Goal: Communication & Community: Answer question/provide support

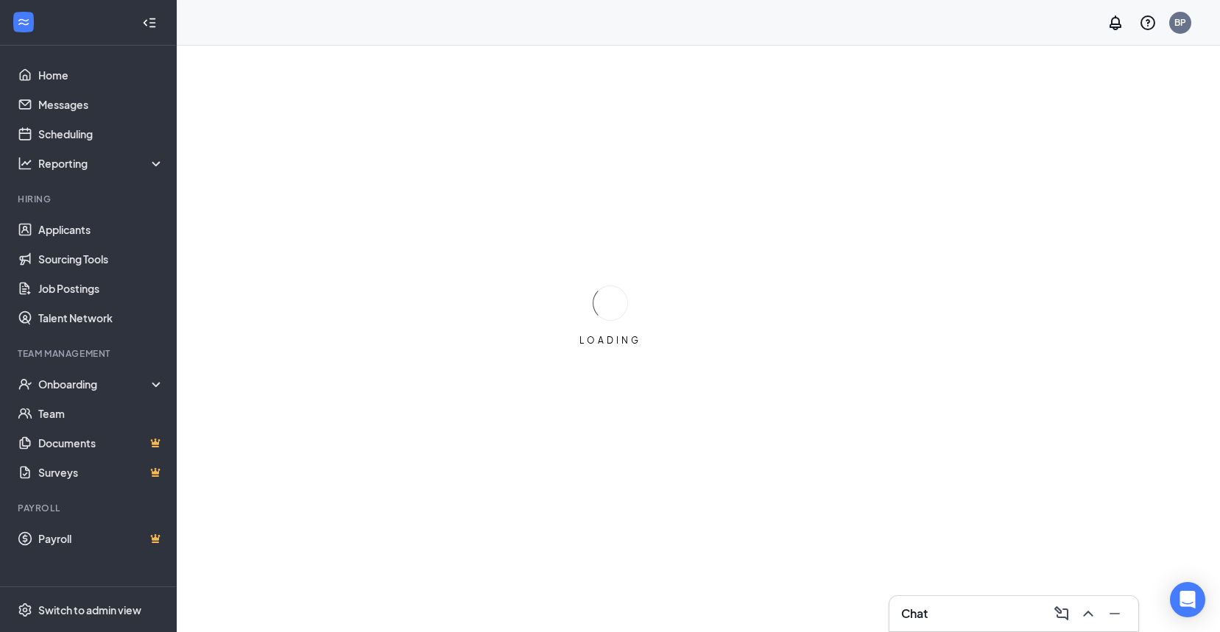
click at [920, 618] on h3 "Chat" at bounding box center [914, 614] width 27 height 16
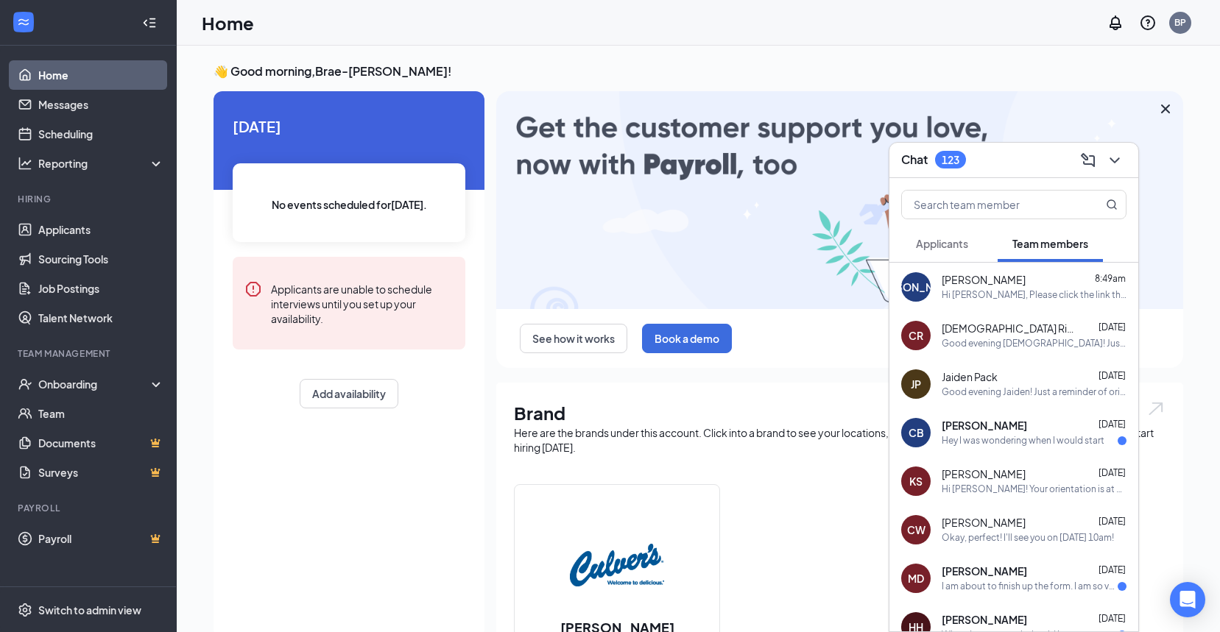
click at [962, 442] on div "Hey I was wondering when I would start" at bounding box center [1023, 441] width 163 height 13
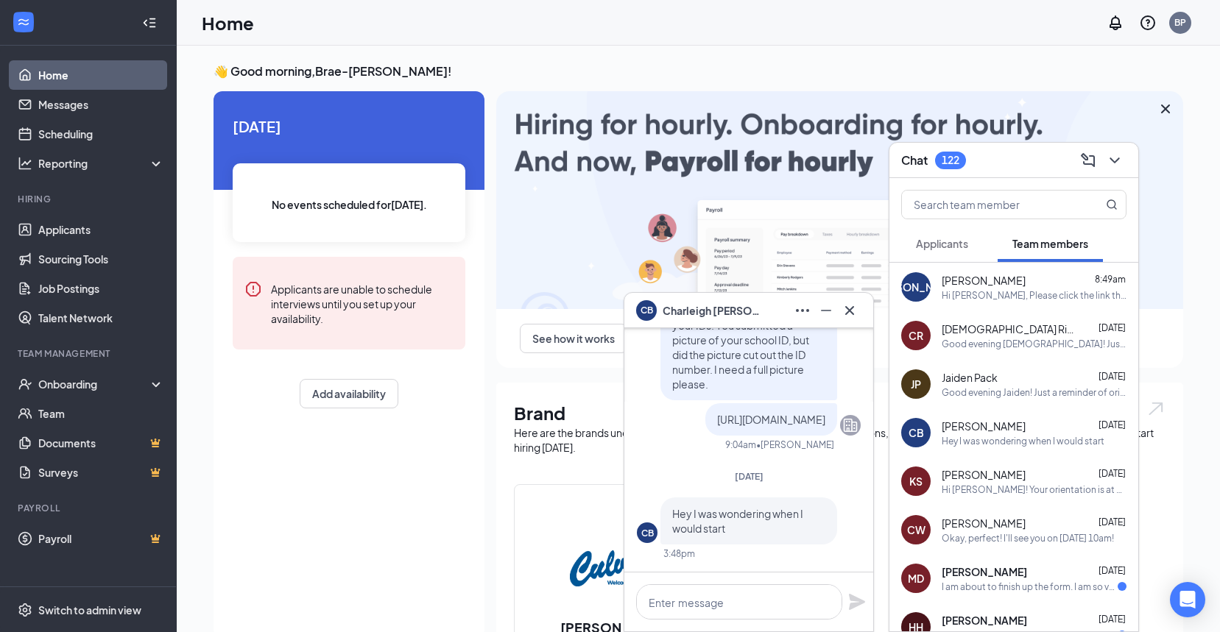
click at [954, 252] on button "Applicants" at bounding box center [942, 243] width 82 height 37
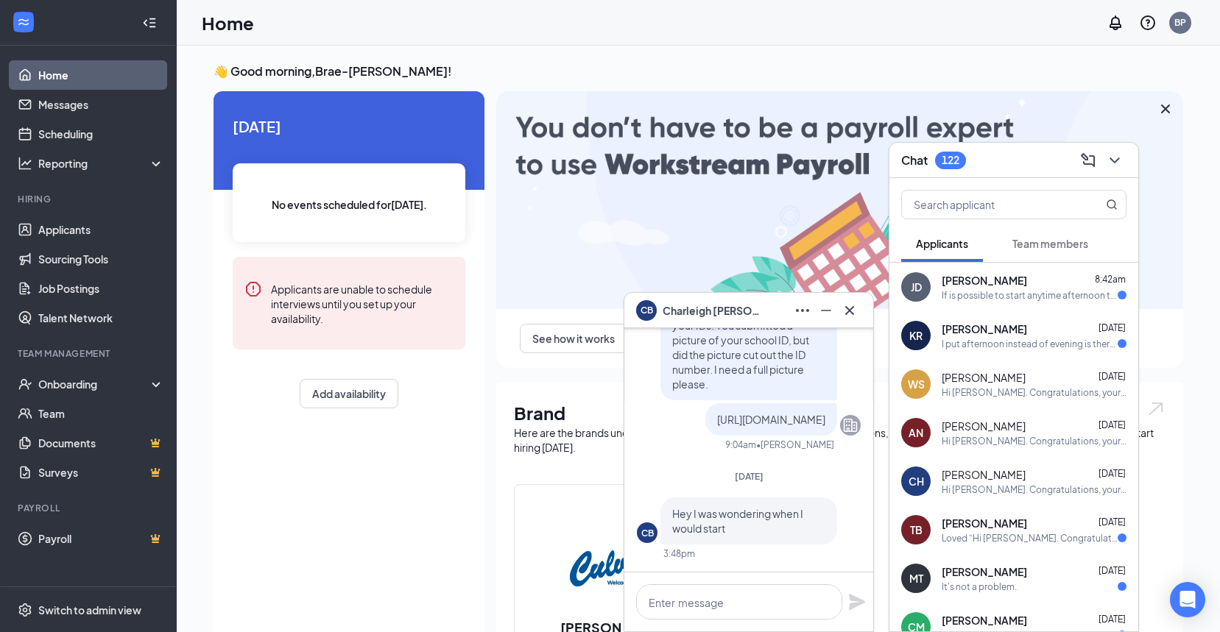
click at [1022, 334] on div "[PERSON_NAME] [DATE]" at bounding box center [1034, 329] width 185 height 15
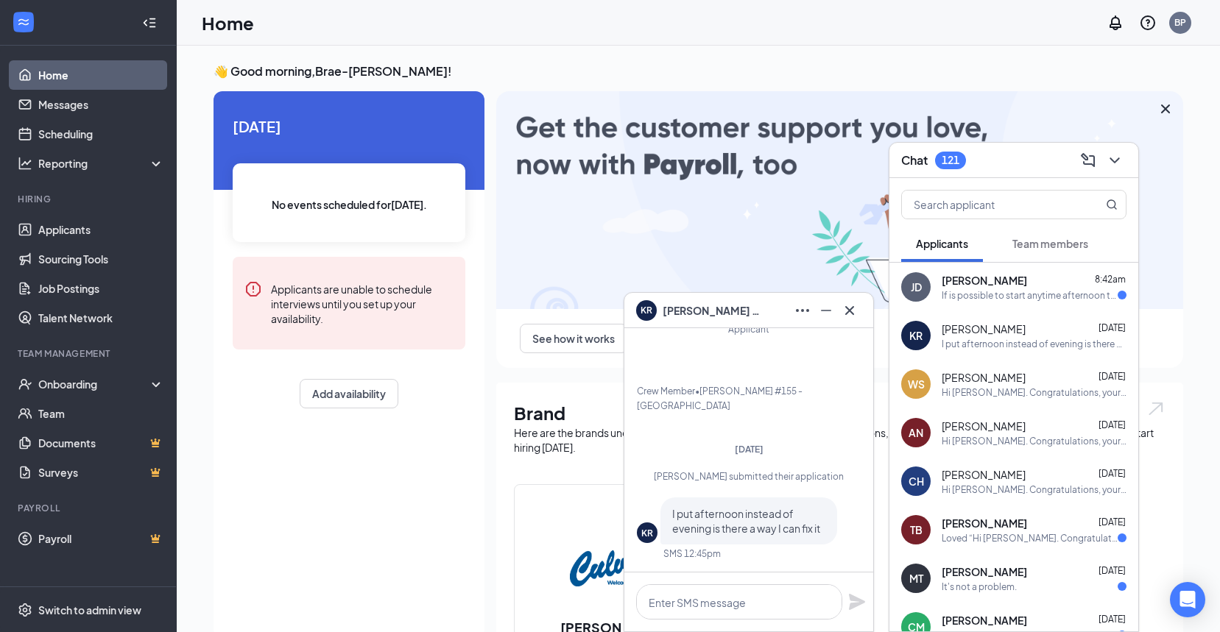
click at [1042, 283] on div "[PERSON_NAME] 8:42am" at bounding box center [1034, 280] width 185 height 15
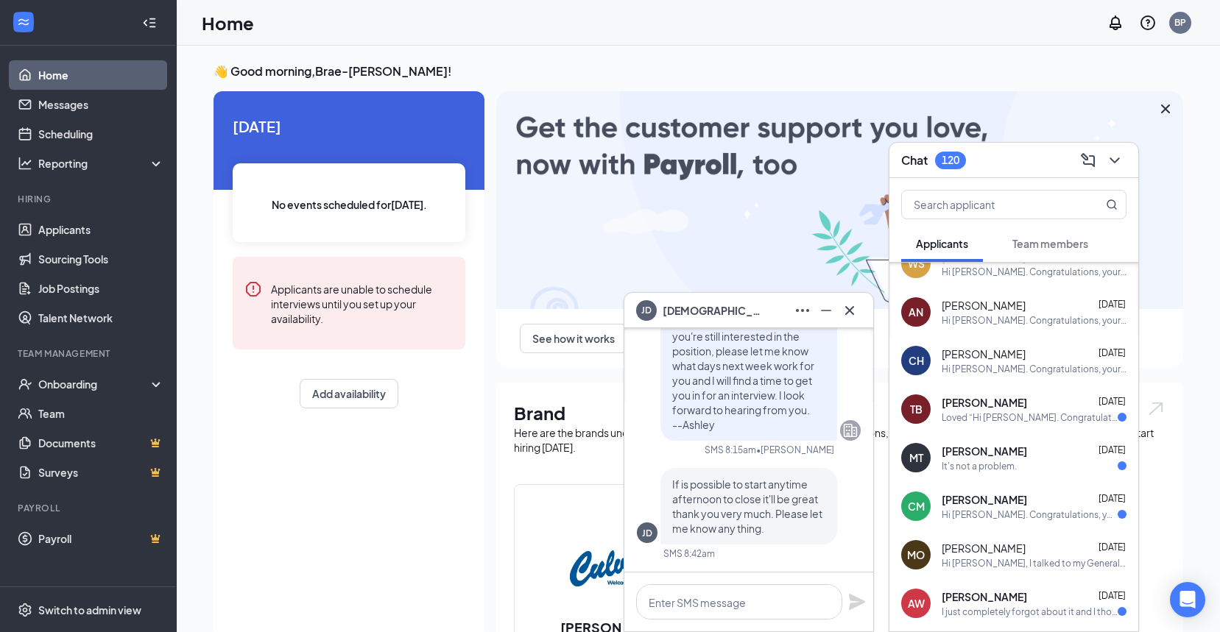
scroll to position [153, 0]
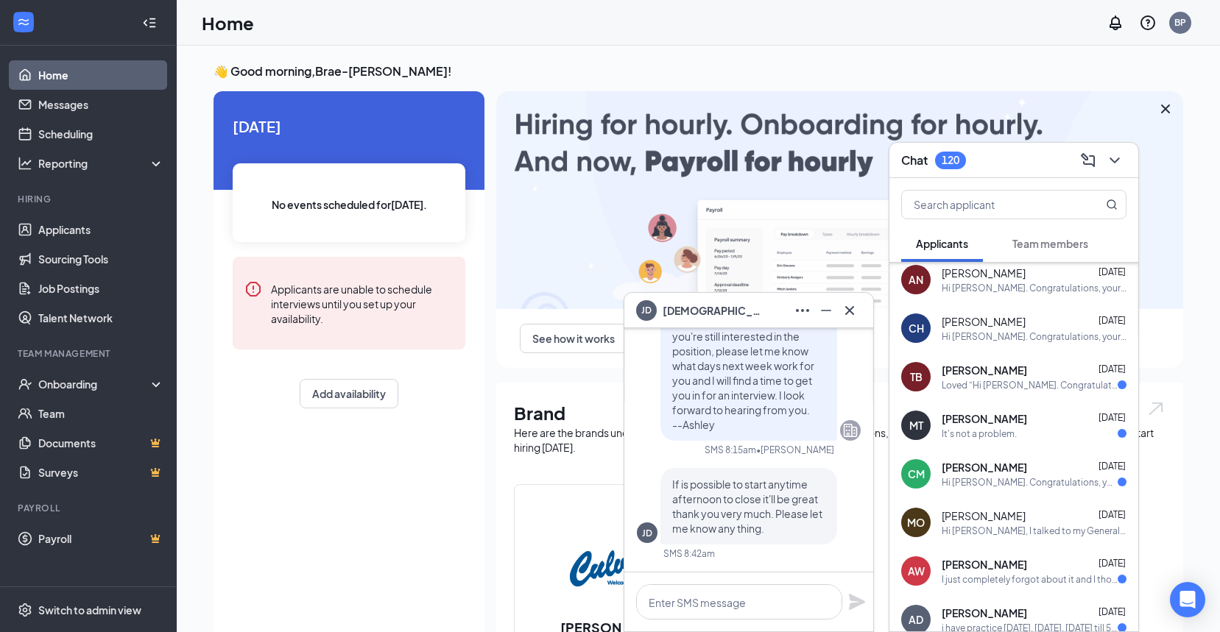
click at [1017, 523] on div "[PERSON_NAME] [DATE] Hi [PERSON_NAME], I talked to my General Manager and she s…" at bounding box center [1034, 523] width 185 height 29
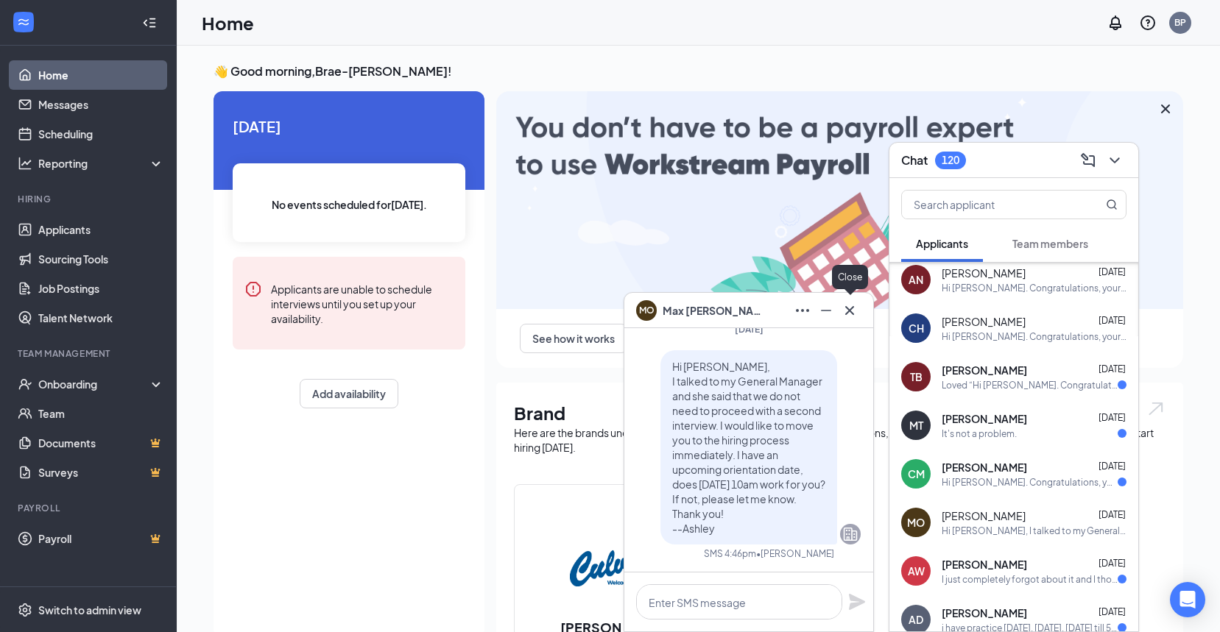
click at [851, 316] on icon "Cross" at bounding box center [850, 311] width 18 height 18
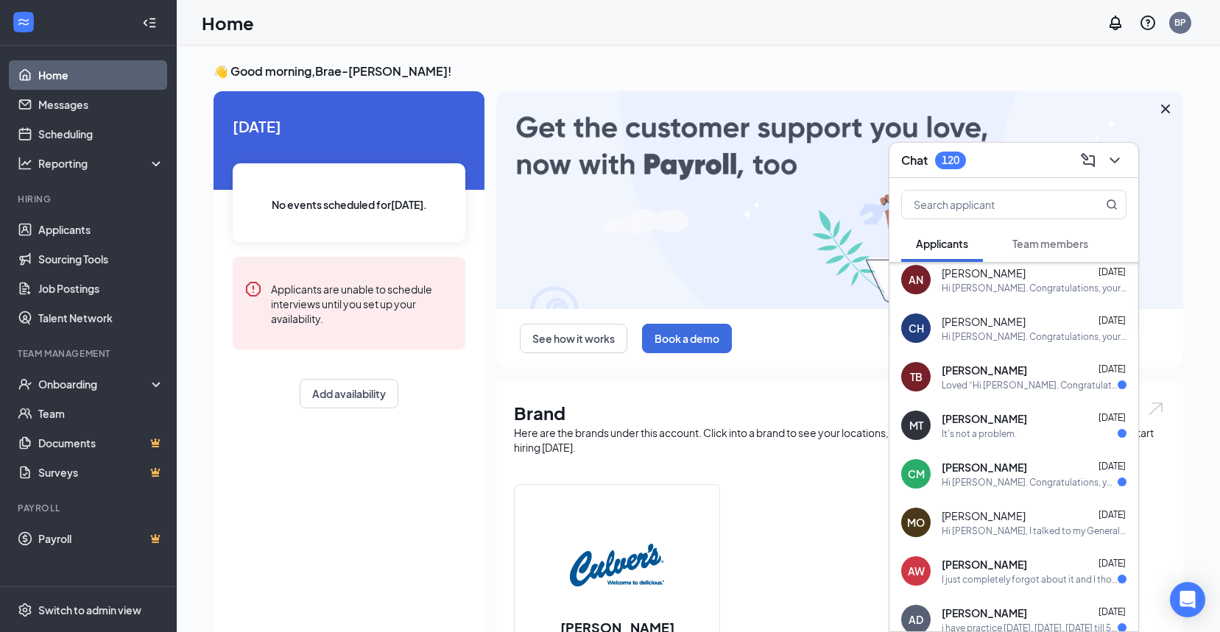
click at [952, 152] on div "120" at bounding box center [950, 161] width 31 height 18
